Goal: Task Accomplishment & Management: Manage account settings

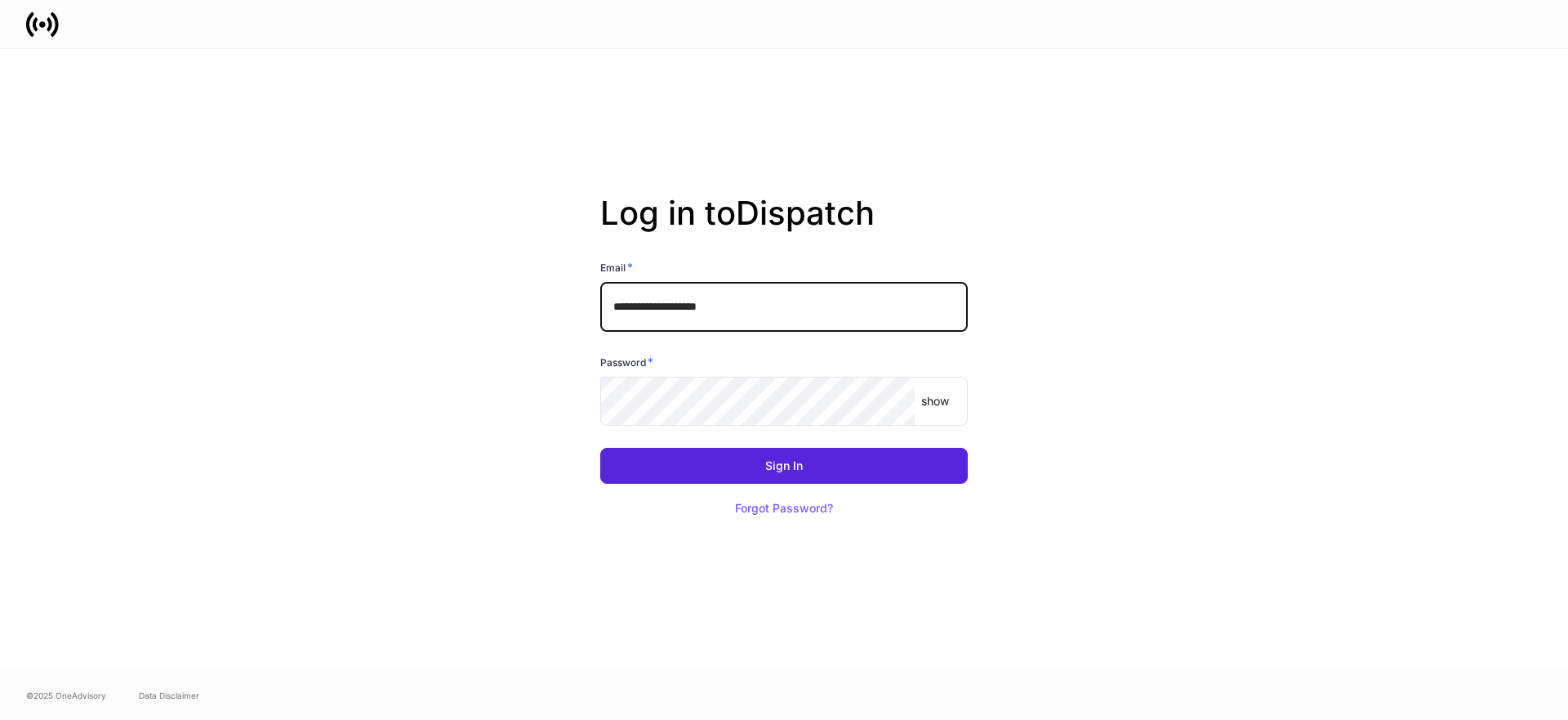
click at [567, 292] on div "**********" at bounding box center [784, 360] width 875 height 622
paste input "text"
type input "**********"
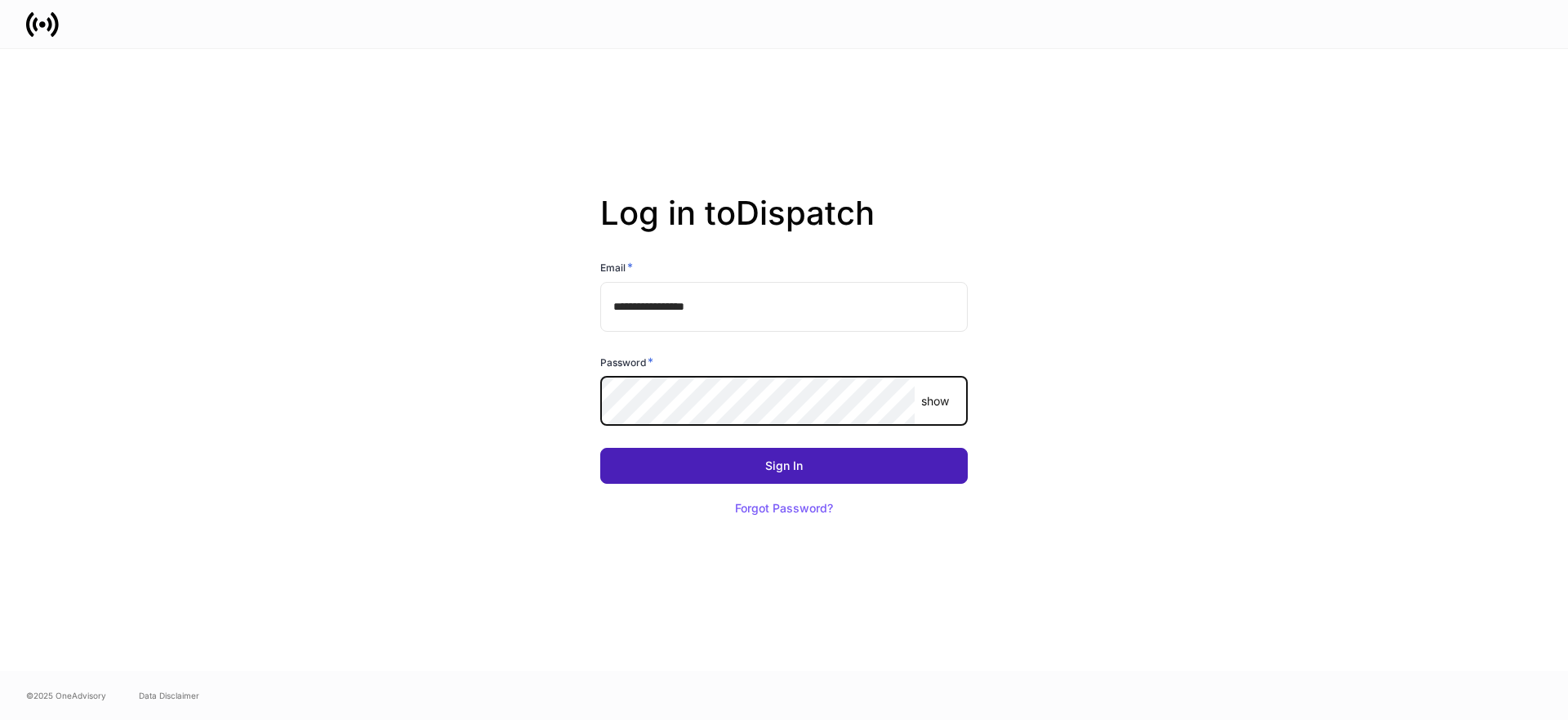
click at [908, 464] on button "Sign In" at bounding box center [784, 465] width 368 height 36
